Goal: Transaction & Acquisition: Obtain resource

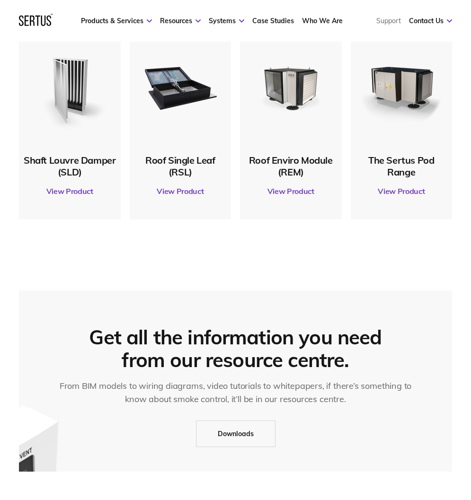
scroll to position [331, 0]
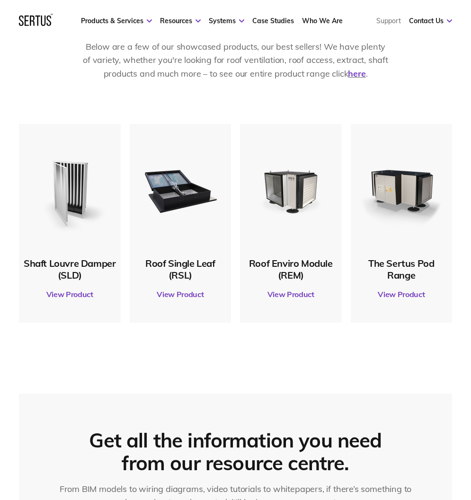
click at [80, 291] on link "View Product" at bounding box center [70, 294] width 92 height 26
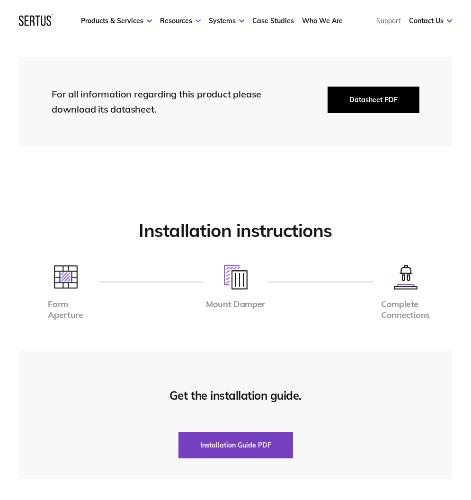
scroll to position [2177, 0]
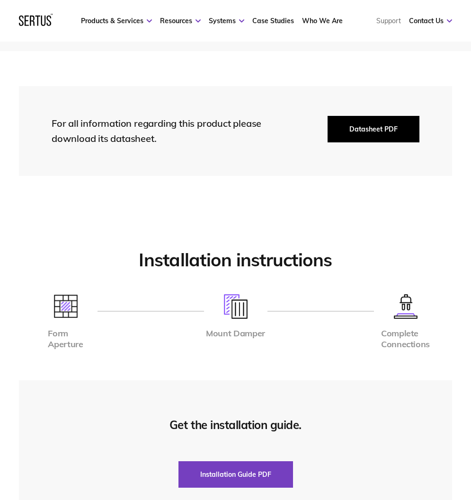
click at [377, 125] on button "Datasheet PDF" at bounding box center [373, 129] width 92 height 26
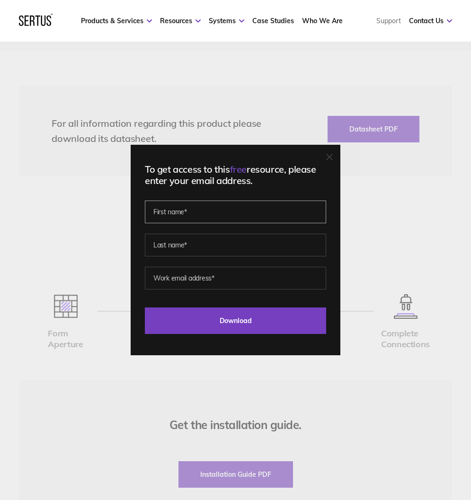
click at [239, 209] on input "text" at bounding box center [235, 212] width 181 height 23
type input "Paul"
type input "Boateng"
type input "paulboateng91@gmail.com"
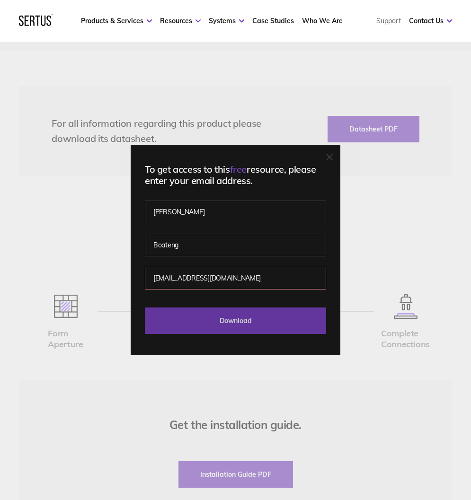
click at [231, 318] on input "Download" at bounding box center [235, 321] width 181 height 26
click at [251, 322] on input "Download" at bounding box center [235, 321] width 181 height 26
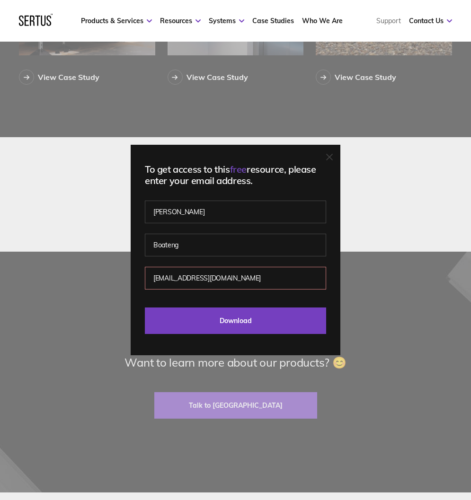
scroll to position [2956, 0]
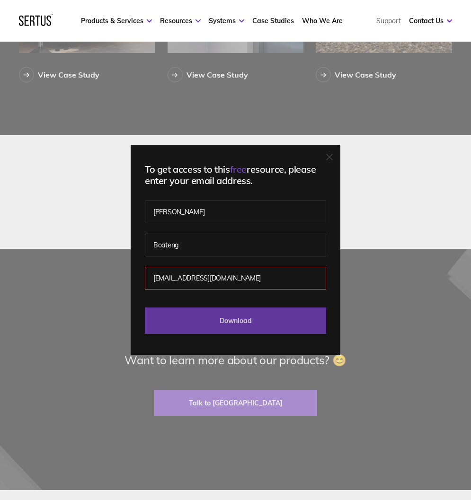
click at [290, 325] on input "Download" at bounding box center [235, 321] width 181 height 26
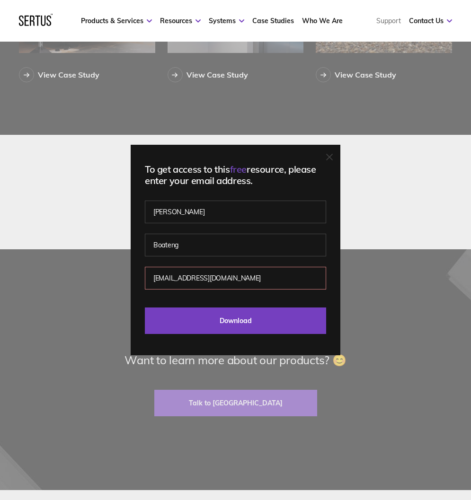
click at [330, 157] on icon at bounding box center [329, 157] width 7 height 7
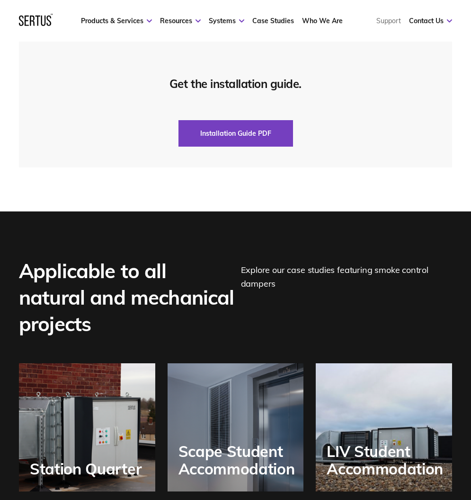
scroll to position [2294, 0]
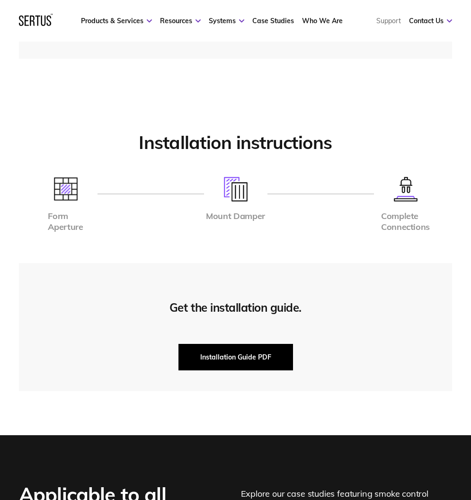
click at [220, 344] on button "Installation Guide PDF" at bounding box center [235, 357] width 115 height 26
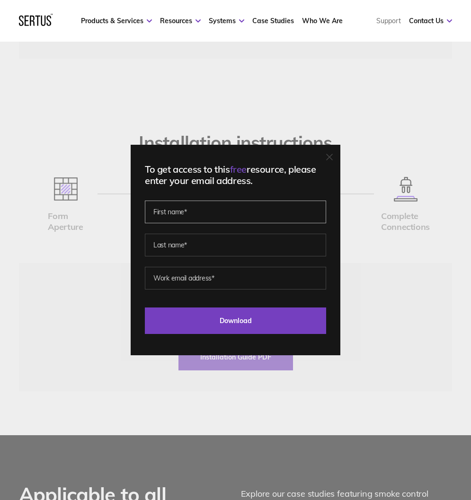
click at [218, 217] on input "text" at bounding box center [235, 212] width 181 height 23
type input "Paul"
type input "Boateng"
type input "paulboateng91@gmail.com"
drag, startPoint x: 248, startPoint y: 280, endPoint x: 132, endPoint y: 263, distance: 117.1
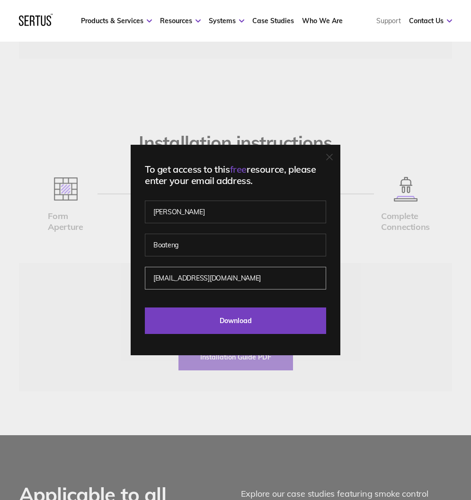
click at [132, 263] on div "To get access to this free resource, please enter your email address. Paul Boat…" at bounding box center [235, 250] width 471 height 500
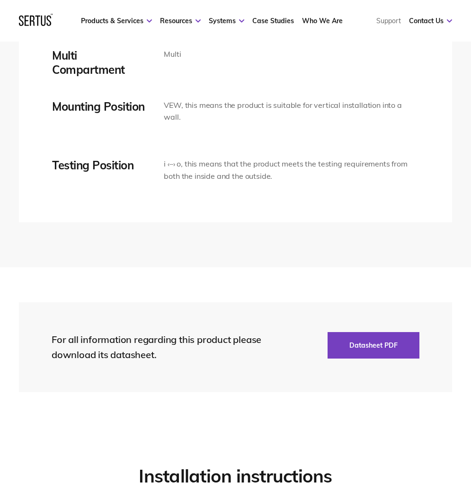
scroll to position [2010, 0]
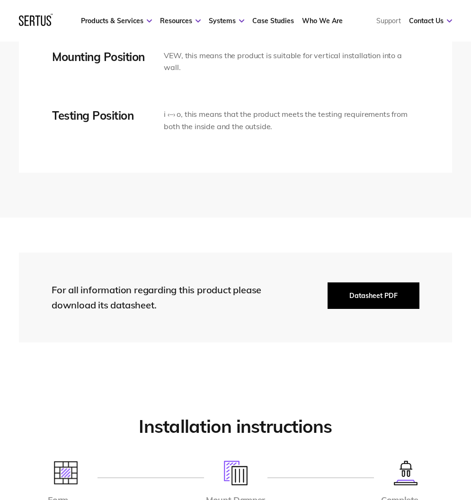
click at [357, 285] on button "Datasheet PDF" at bounding box center [373, 295] width 92 height 26
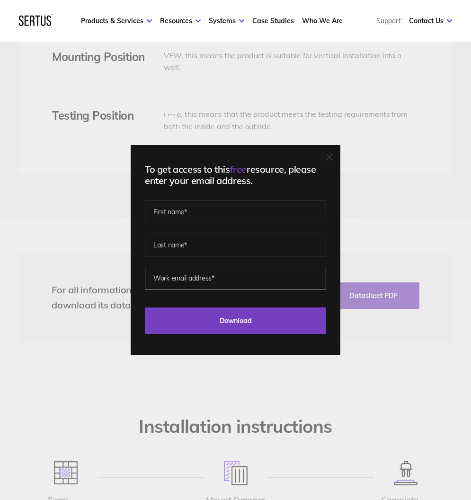
click at [233, 285] on input "email" at bounding box center [235, 278] width 181 height 23
type input "pbo@squireandpartners.com"
type input "Paul"
type input "Boateng"
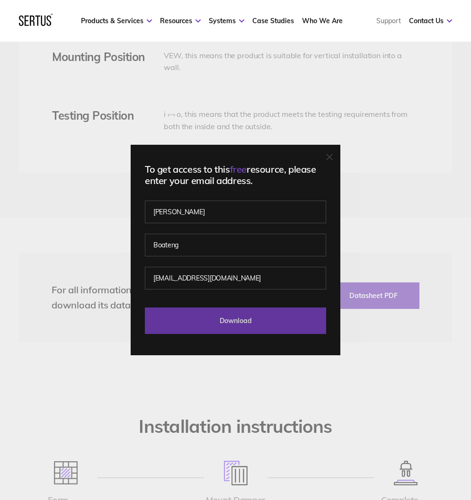
click at [258, 330] on input "Download" at bounding box center [235, 321] width 181 height 26
